Goal: Task Accomplishment & Management: Manage account settings

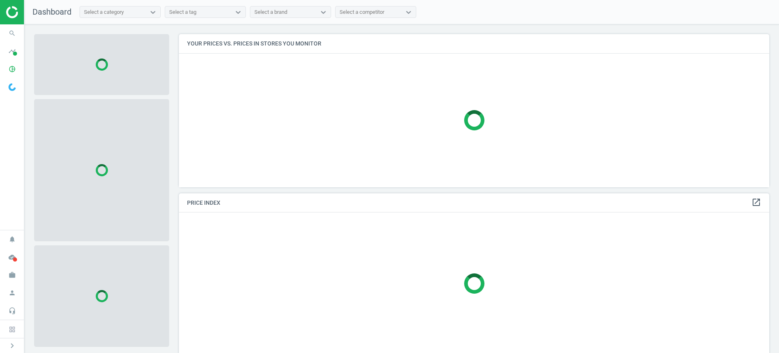
scroll to position [4, 4]
click at [11, 75] on icon "pie_chart_outlined" at bounding box center [11, 68] width 15 height 15
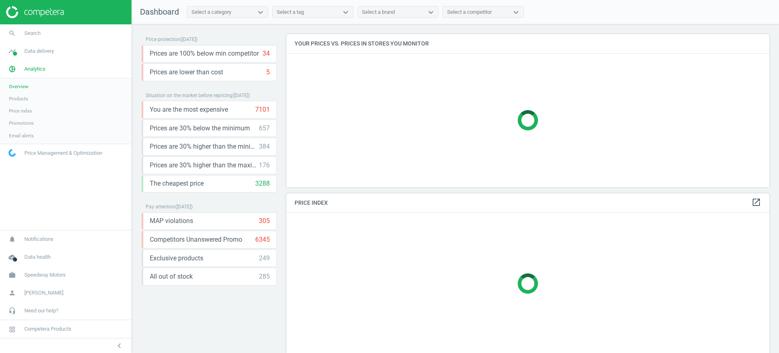
click at [18, 97] on span "Products" at bounding box center [18, 98] width 19 height 6
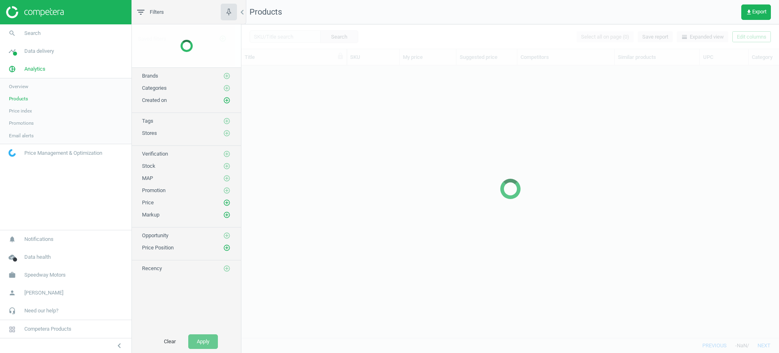
scroll to position [257, 530]
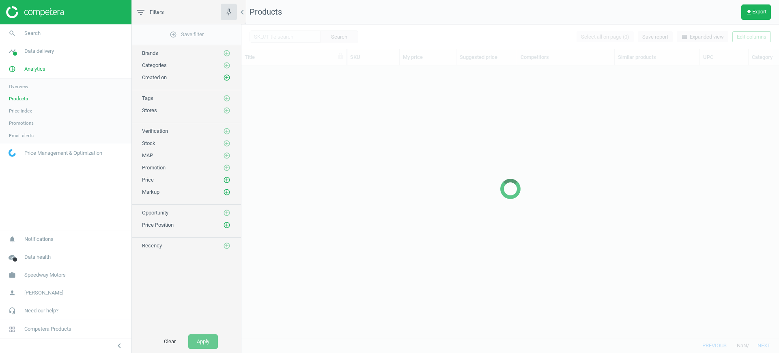
click at [304, 28] on div at bounding box center [511, 188] width 538 height 328
click at [296, 38] on div at bounding box center [511, 188] width 538 height 328
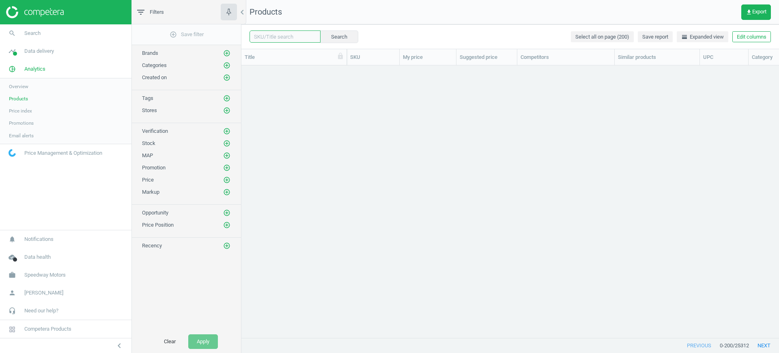
click at [300, 34] on input "text" at bounding box center [285, 36] width 71 height 12
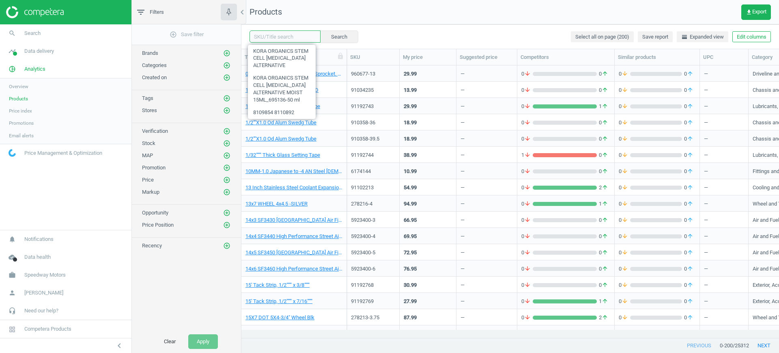
paste input "41051961"
type input "41051961"
click at [330, 39] on button "Search" at bounding box center [339, 36] width 38 height 12
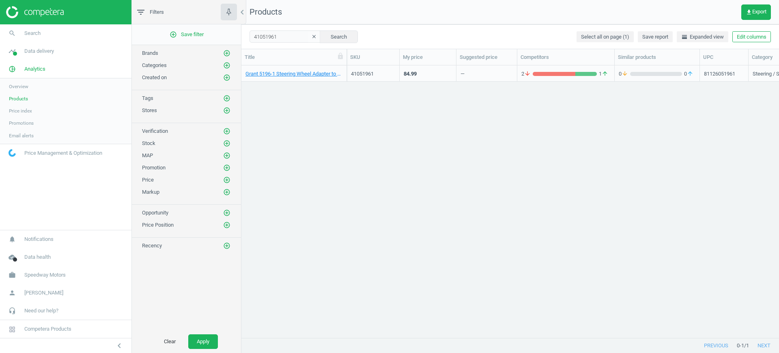
click at [405, 75] on div "84.99" at bounding box center [410, 73] width 13 height 7
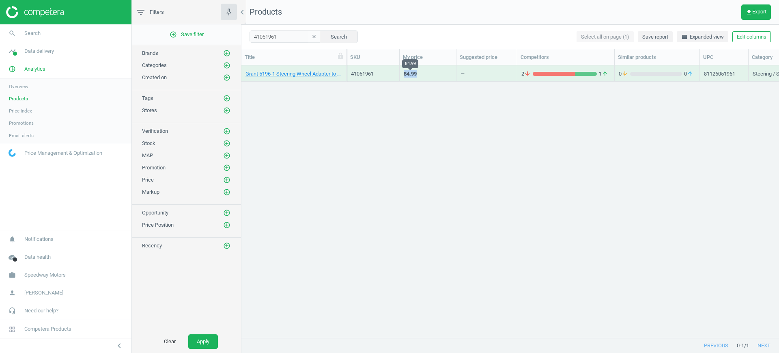
click at [405, 75] on div "84.99" at bounding box center [410, 73] width 13 height 7
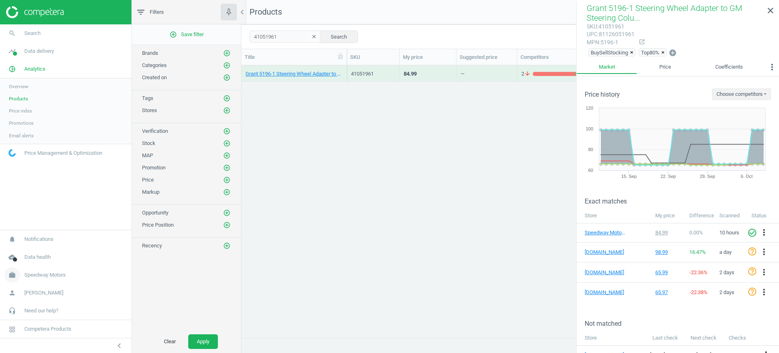
click at [33, 273] on span "Speedway Motors" at bounding box center [44, 274] width 41 height 7
click at [37, 249] on span "Switch campaign" at bounding box center [27, 251] width 36 height 6
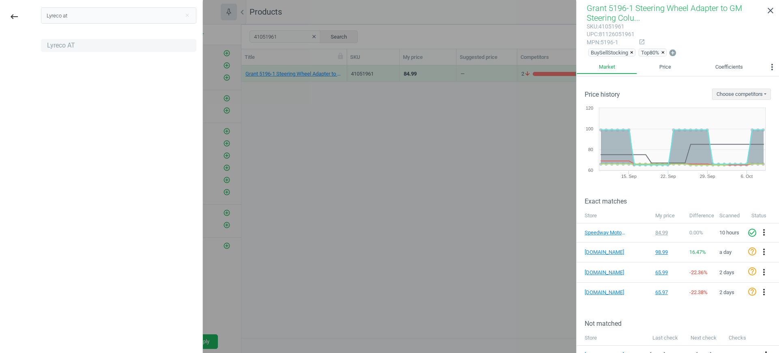
type input "Lyreco at"
click at [70, 48] on div "Lyreco AT" at bounding box center [61, 45] width 28 height 9
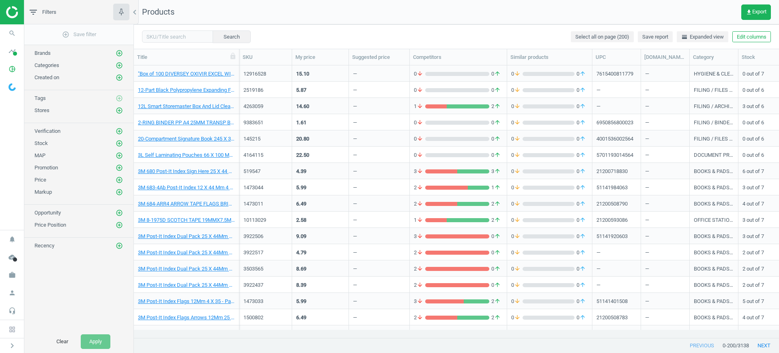
scroll to position [8, 8]
click at [13, 275] on icon "work" at bounding box center [11, 274] width 15 height 15
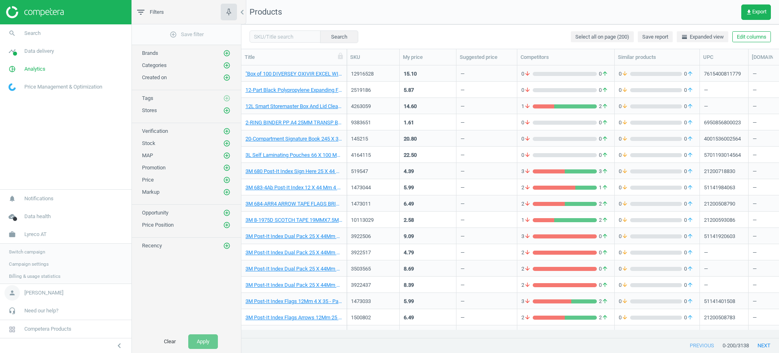
scroll to position [257, 530]
click at [32, 263] on span "Campaign settings" at bounding box center [29, 263] width 40 height 6
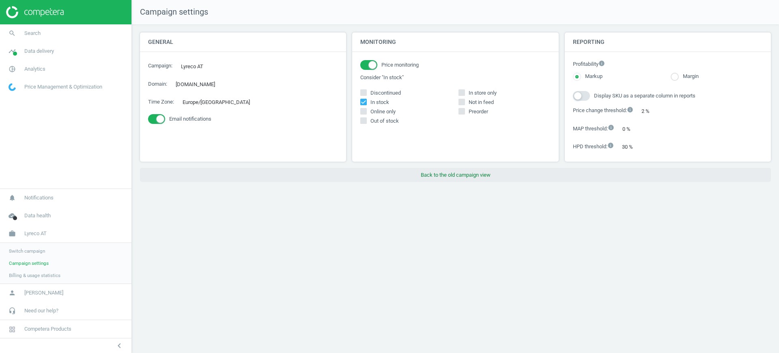
click at [476, 169] on button "Back to the old campaign view" at bounding box center [455, 175] width 631 height 15
click at [471, 175] on button "Back to the old campaign view" at bounding box center [455, 175] width 631 height 15
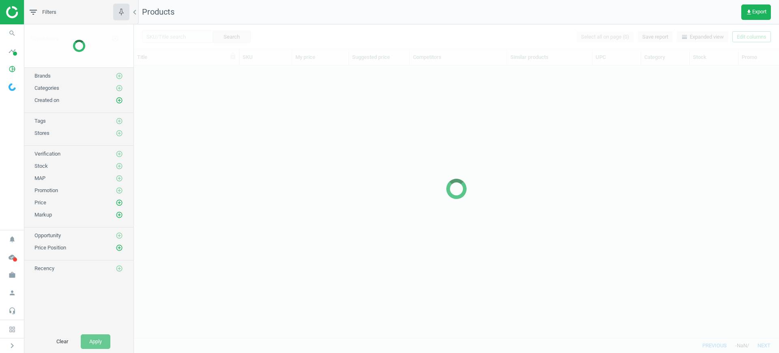
scroll to position [257, 638]
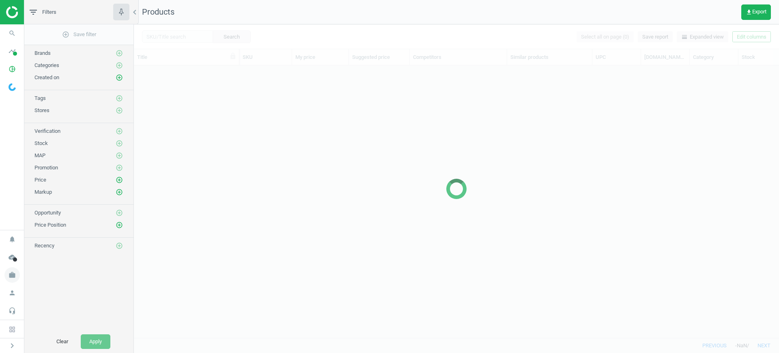
click at [11, 269] on icon "work" at bounding box center [11, 274] width 15 height 15
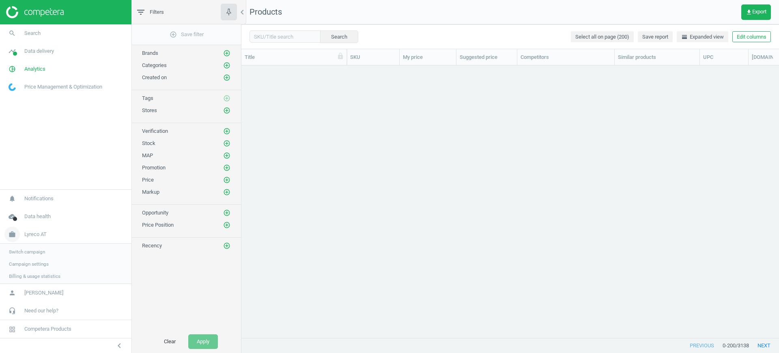
scroll to position [257, 530]
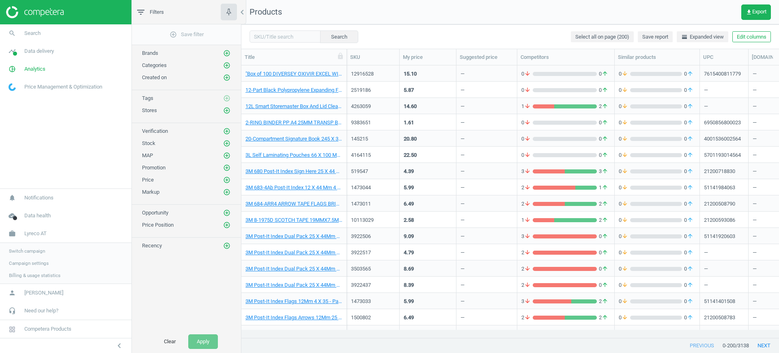
click at [28, 245] on link "Switch campaign" at bounding box center [66, 251] width 132 height 12
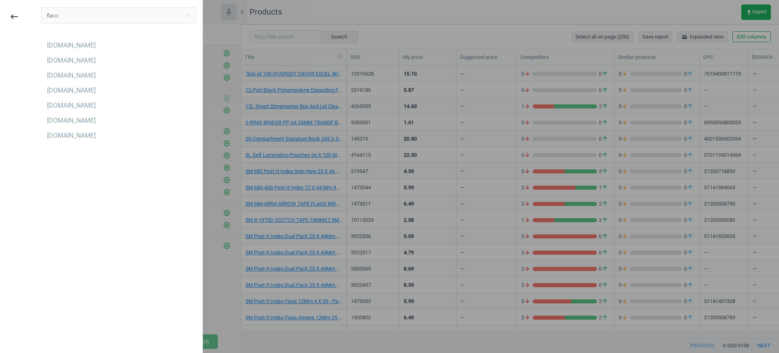
type input "flaco"
click at [59, 83] on div "Flaconi.at Flaconi.be Flaconi.ch Flaconi.de Flaconi.fr Flaconi.nl Flaconi.pl" at bounding box center [118, 91] width 155 height 104
click at [65, 88] on div "[DOMAIN_NAME]" at bounding box center [71, 90] width 49 height 9
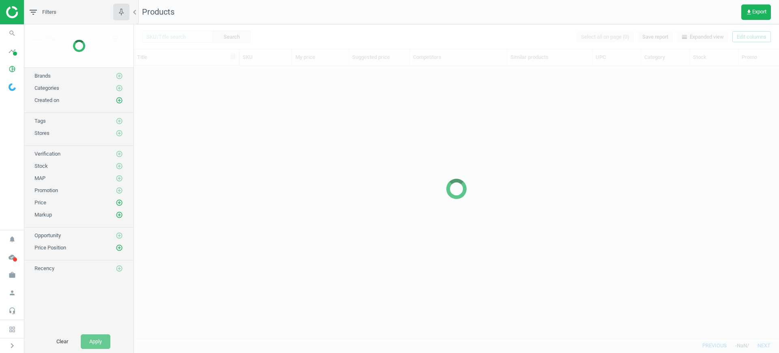
scroll to position [257, 638]
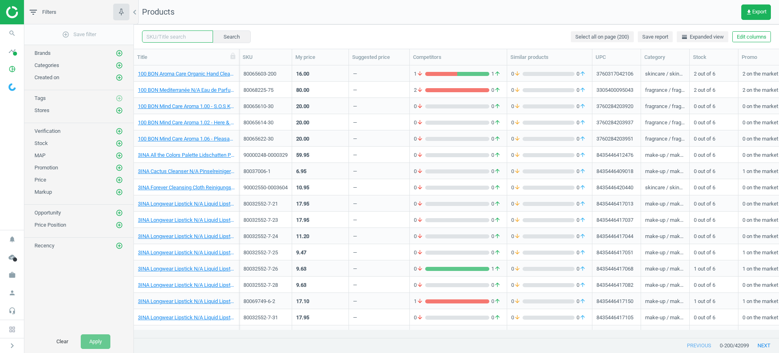
click at [169, 37] on input "text" at bounding box center [177, 36] width 71 height 12
paste input "80015228-100"
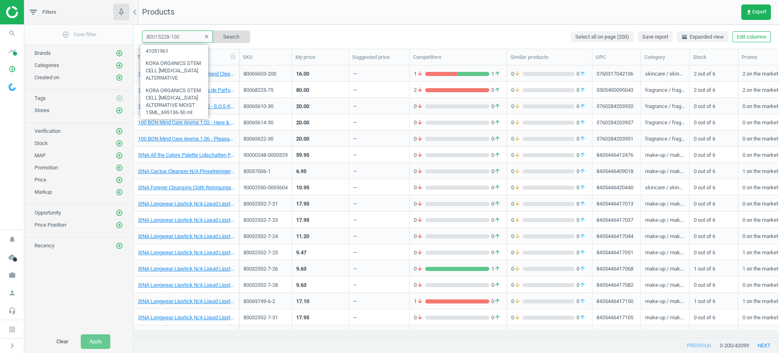
type input "80015228-100"
click at [229, 37] on button "Search" at bounding box center [231, 36] width 38 height 12
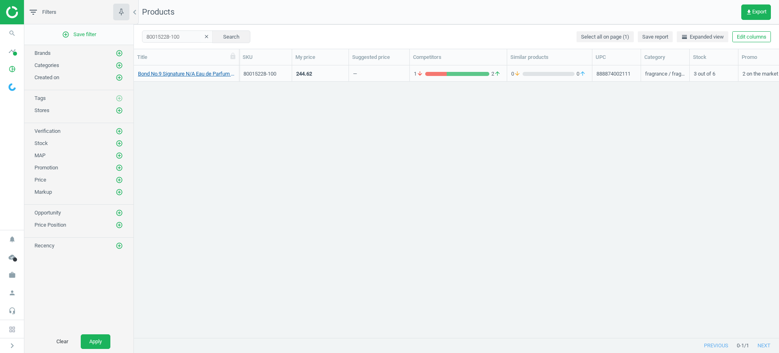
click at [201, 75] on link "Bond No.9 Signature N/A Eau de Parfum 100 ml" at bounding box center [186, 73] width 97 height 7
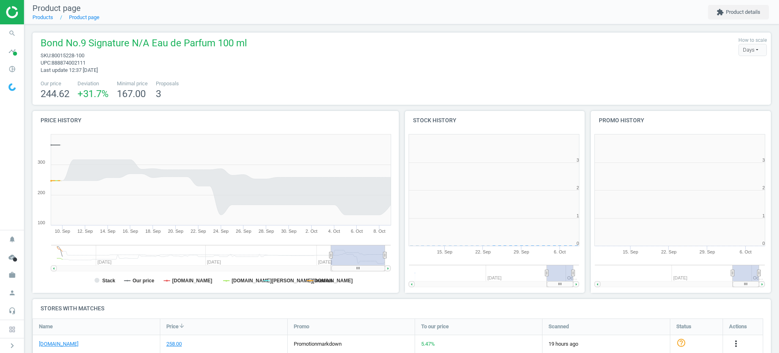
scroll to position [178, 194]
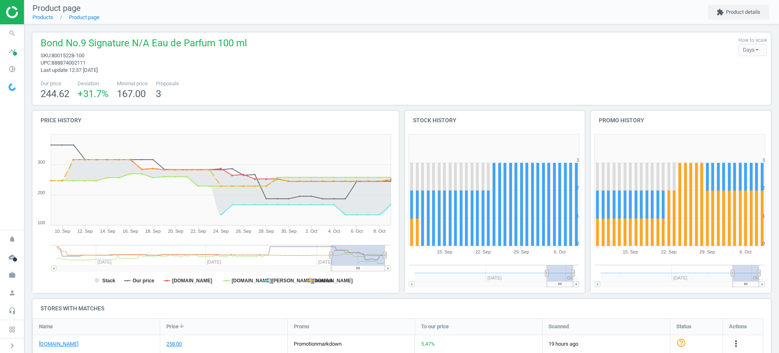
click at [375, 75] on div "Bond No.9 Signature N/A Eau de Parfum 100 ml sku : 80015228-100 upc : 888874002…" at bounding box center [401, 68] width 739 height 72
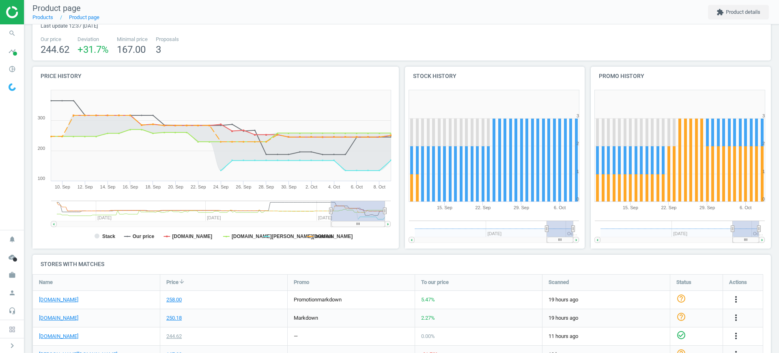
scroll to position [0, 0]
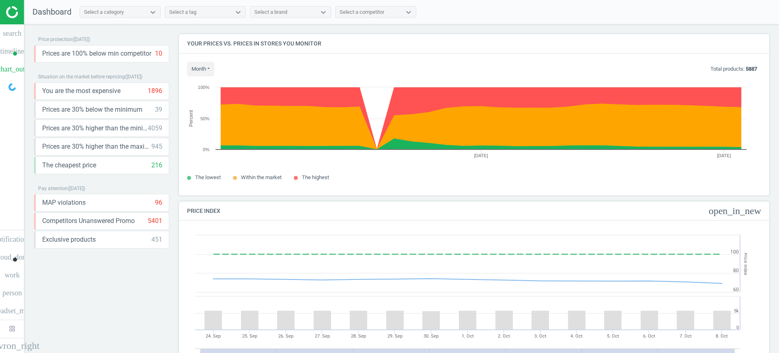
scroll to position [203, 599]
click at [9, 276] on icon "work" at bounding box center [12, 274] width 23 height 15
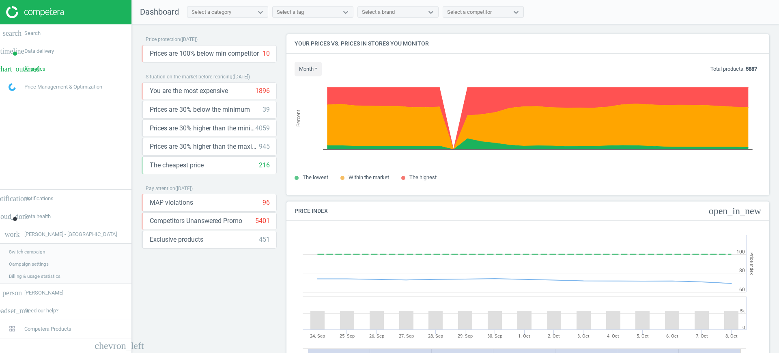
scroll to position [203, 491]
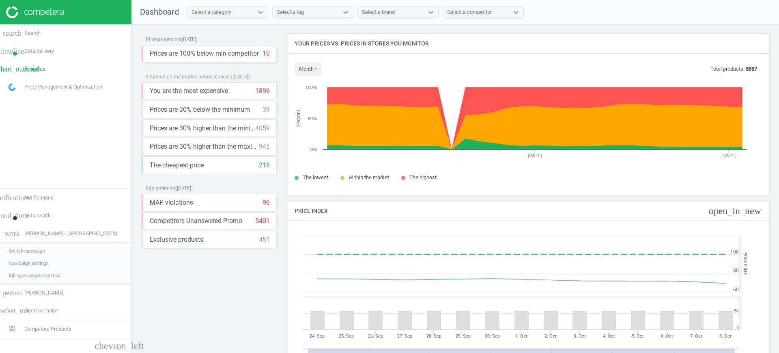
click at [25, 251] on span "Switch campaign" at bounding box center [27, 251] width 36 height 6
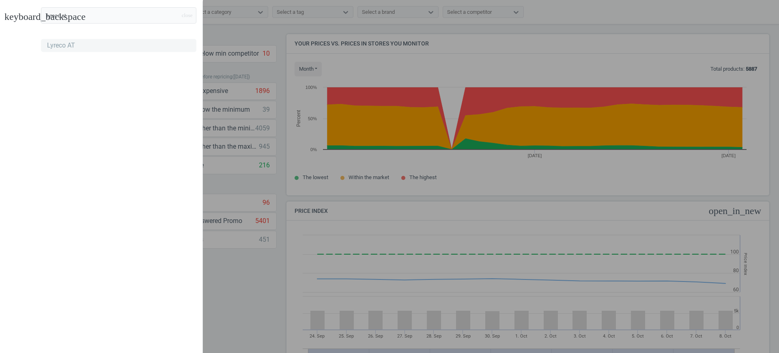
type input "lyreco at"
click at [65, 43] on div "Lyreco AT" at bounding box center [61, 45] width 28 height 9
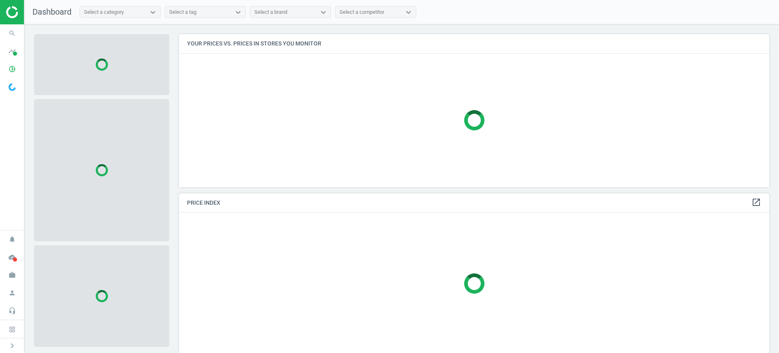
scroll to position [4, 4]
click at [4, 54] on span "timeline" at bounding box center [12, 51] width 24 height 18
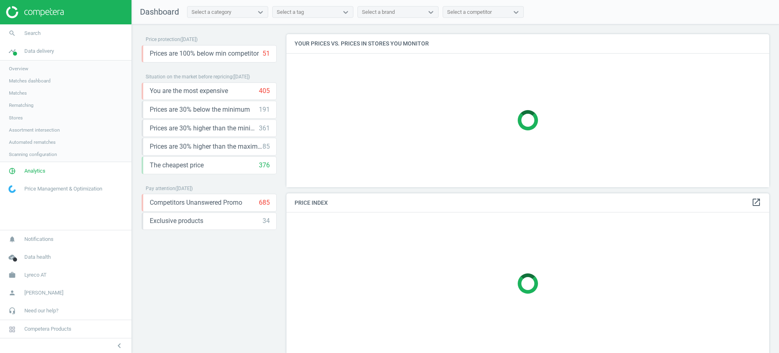
scroll to position [168, 491]
click at [22, 91] on span "Matches" at bounding box center [18, 93] width 18 height 6
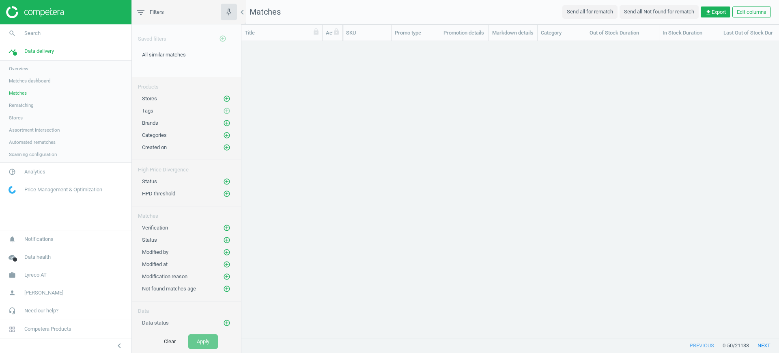
scroll to position [281, 530]
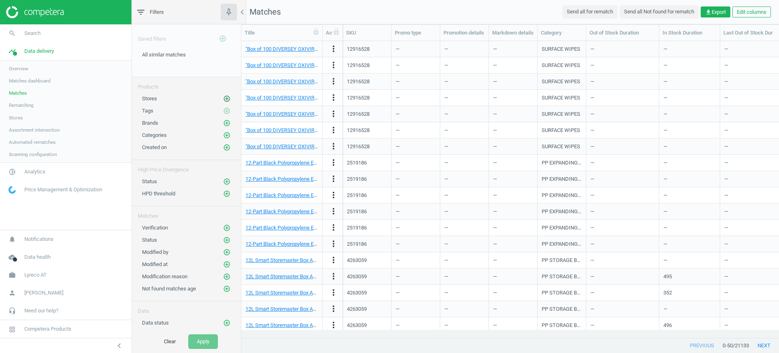
click at [223, 99] on icon "add_circle_outline" at bounding box center [226, 98] width 7 height 7
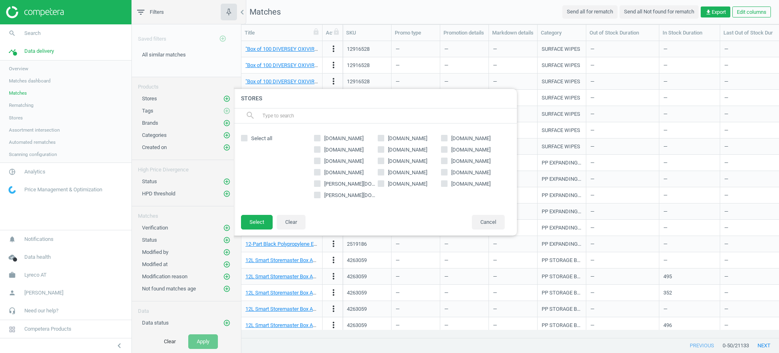
click at [445, 162] on input "mylemon.at" at bounding box center [444, 160] width 5 height 5
checkbox input "true"
click at [381, 171] on input "mercateo.at" at bounding box center [380, 171] width 5 height 5
checkbox input "true"
click at [316, 171] on input "ditech.at" at bounding box center [317, 171] width 5 height 5
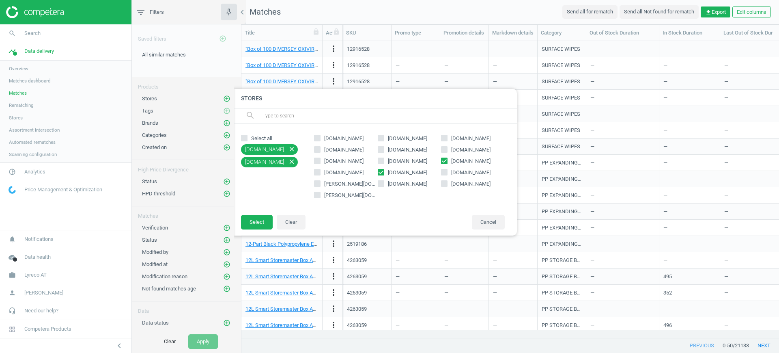
checkbox input "true"
click at [262, 219] on button "Select" at bounding box center [257, 222] width 32 height 15
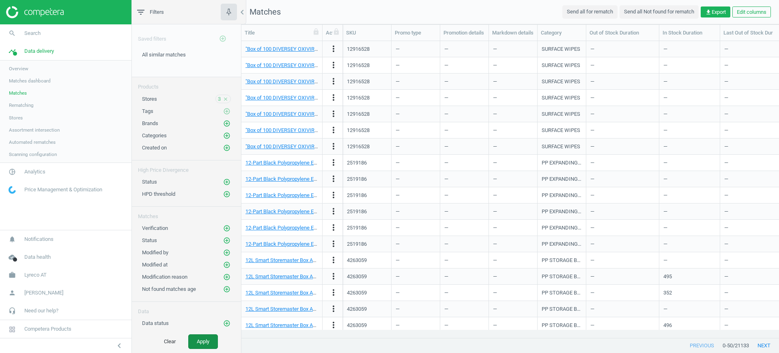
click at [205, 341] on button "Apply" at bounding box center [203, 341] width 30 height 15
click at [714, 12] on span "get_app Export" at bounding box center [716, 12] width 21 height 7
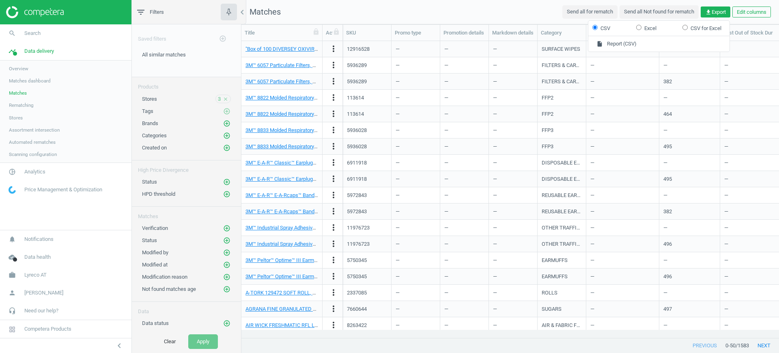
click at [643, 30] on label "Excel" at bounding box center [647, 28] width 20 height 7
click at [642, 30] on input "Excel" at bounding box center [639, 27] width 5 height 5
radio input "true"
click at [643, 43] on button "insert_drive_file Report (Excel)" at bounding box center [659, 43] width 141 height 15
click at [492, 18] on nav "Matches Send all for rematch Send all Not found for rematch get_app Export Edit…" at bounding box center [511, 12] width 538 height 24
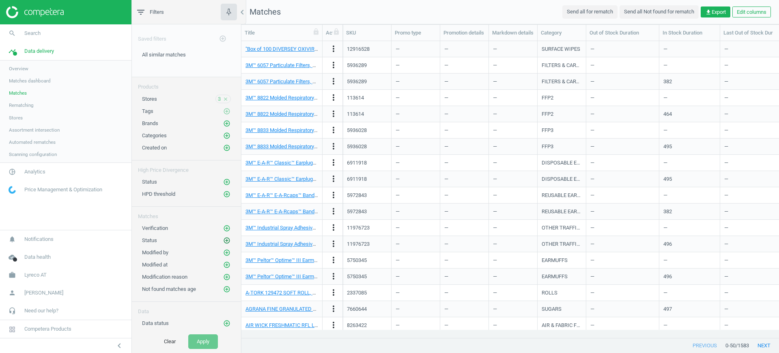
click at [223, 238] on icon "add_circle_outline" at bounding box center [226, 240] width 7 height 7
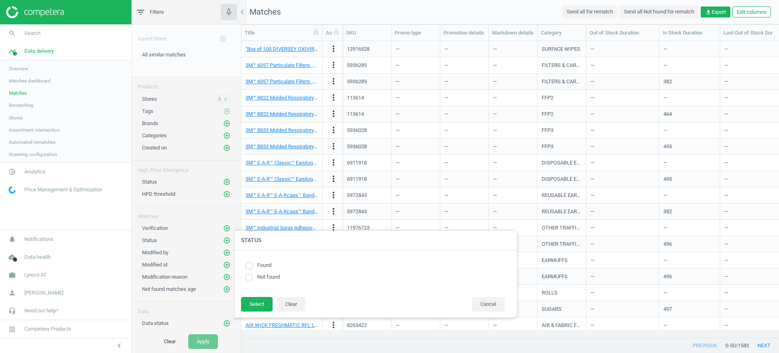
click at [251, 260] on div "Found Not found" at bounding box center [375, 273] width 268 height 30
click at [251, 263] on input "radio" at bounding box center [249, 265] width 8 height 8
radio input "true"
click at [255, 301] on button "Select" at bounding box center [257, 304] width 32 height 15
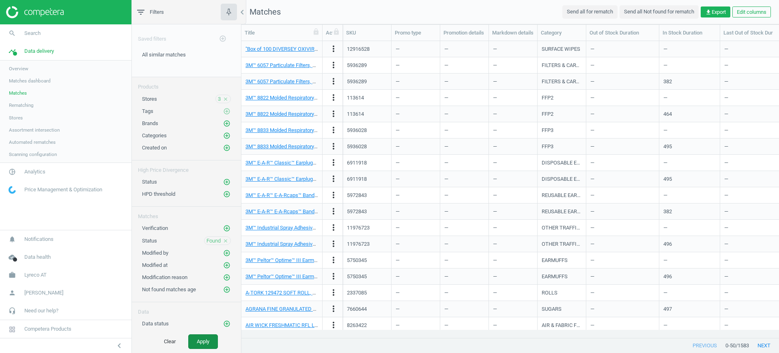
click at [213, 337] on button "Apply" at bounding box center [203, 341] width 30 height 15
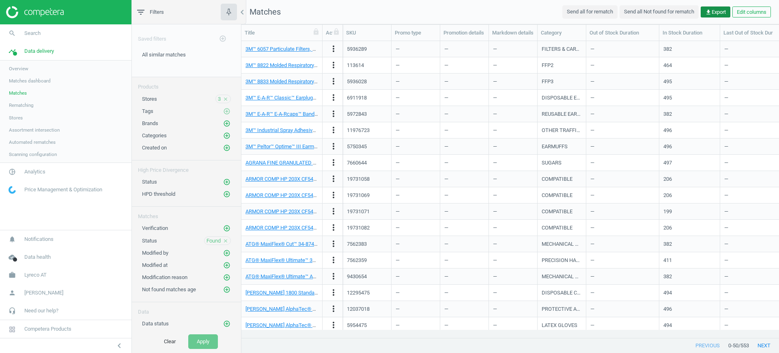
click at [707, 12] on icon "get_app" at bounding box center [709, 12] width 6 height 6
click at [662, 40] on button "insert_drive_file Report (Excel)" at bounding box center [659, 43] width 141 height 15
drag, startPoint x: 214, startPoint y: 96, endPoint x: 210, endPoint y: 99, distance: 4.9
click at [216, 96] on div "3 close" at bounding box center [223, 99] width 15 height 9
click at [216, 100] on div "3 close" at bounding box center [223, 99] width 15 height 9
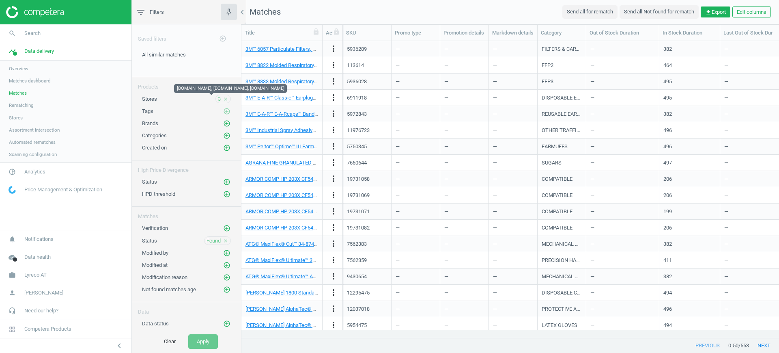
click at [218, 99] on span "3" at bounding box center [219, 98] width 3 height 7
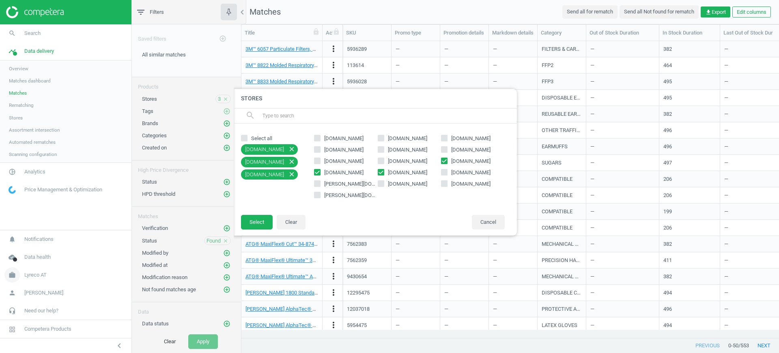
click at [38, 275] on span "Lyreco AT" at bounding box center [35, 274] width 22 height 7
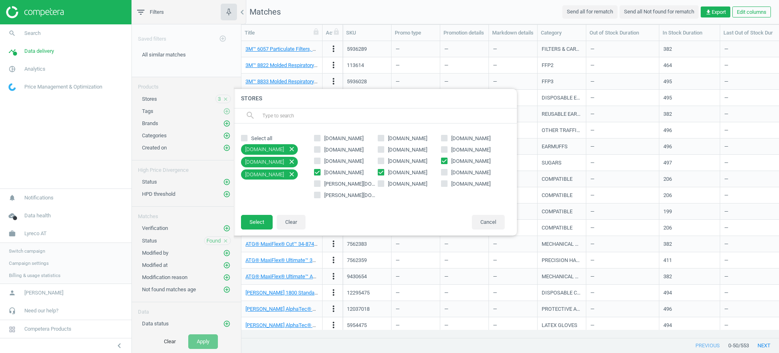
click at [30, 253] on span "Switch campaign" at bounding box center [27, 251] width 36 height 6
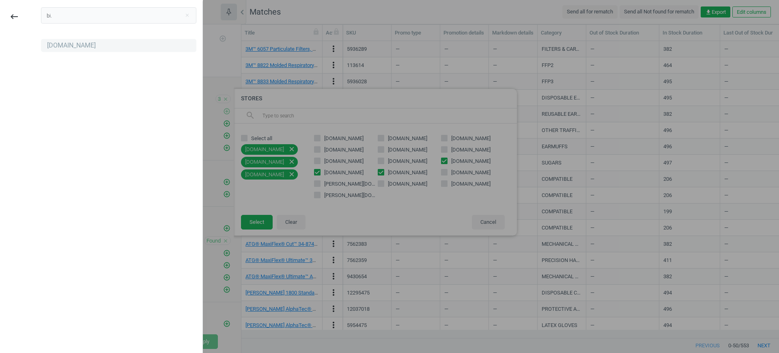
type input "bi."
click at [62, 46] on div "[DOMAIN_NAME]" at bounding box center [118, 45] width 155 height 13
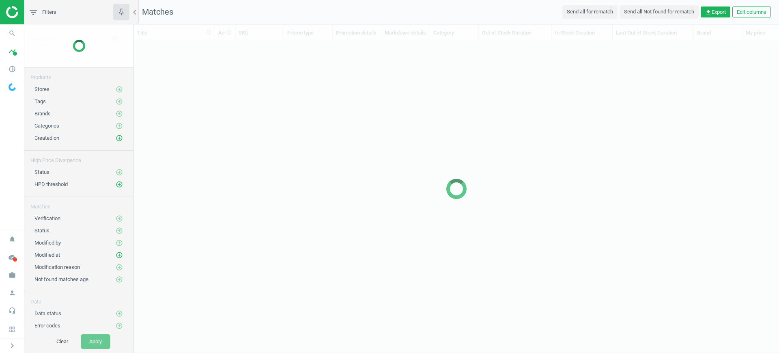
scroll to position [8, 8]
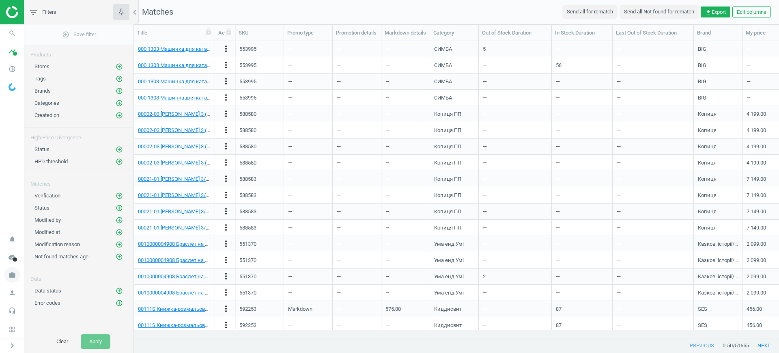
click at [15, 278] on icon "work" at bounding box center [11, 274] width 15 height 15
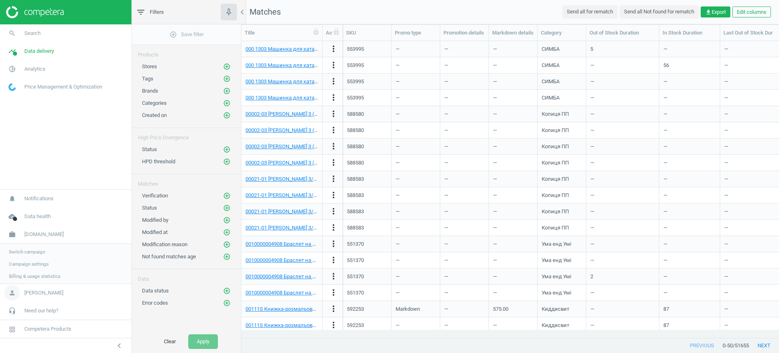
scroll to position [281, 530]
click at [35, 262] on span "Campaign settings" at bounding box center [29, 263] width 40 height 6
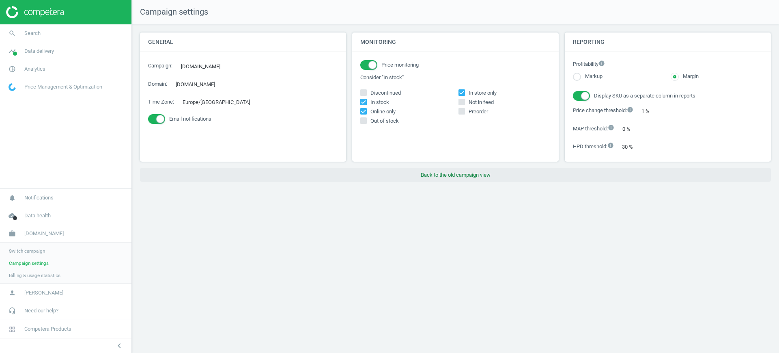
click at [531, 176] on button "Back to the old campaign view" at bounding box center [455, 175] width 631 height 15
